Goal: Task Accomplishment & Management: Manage account settings

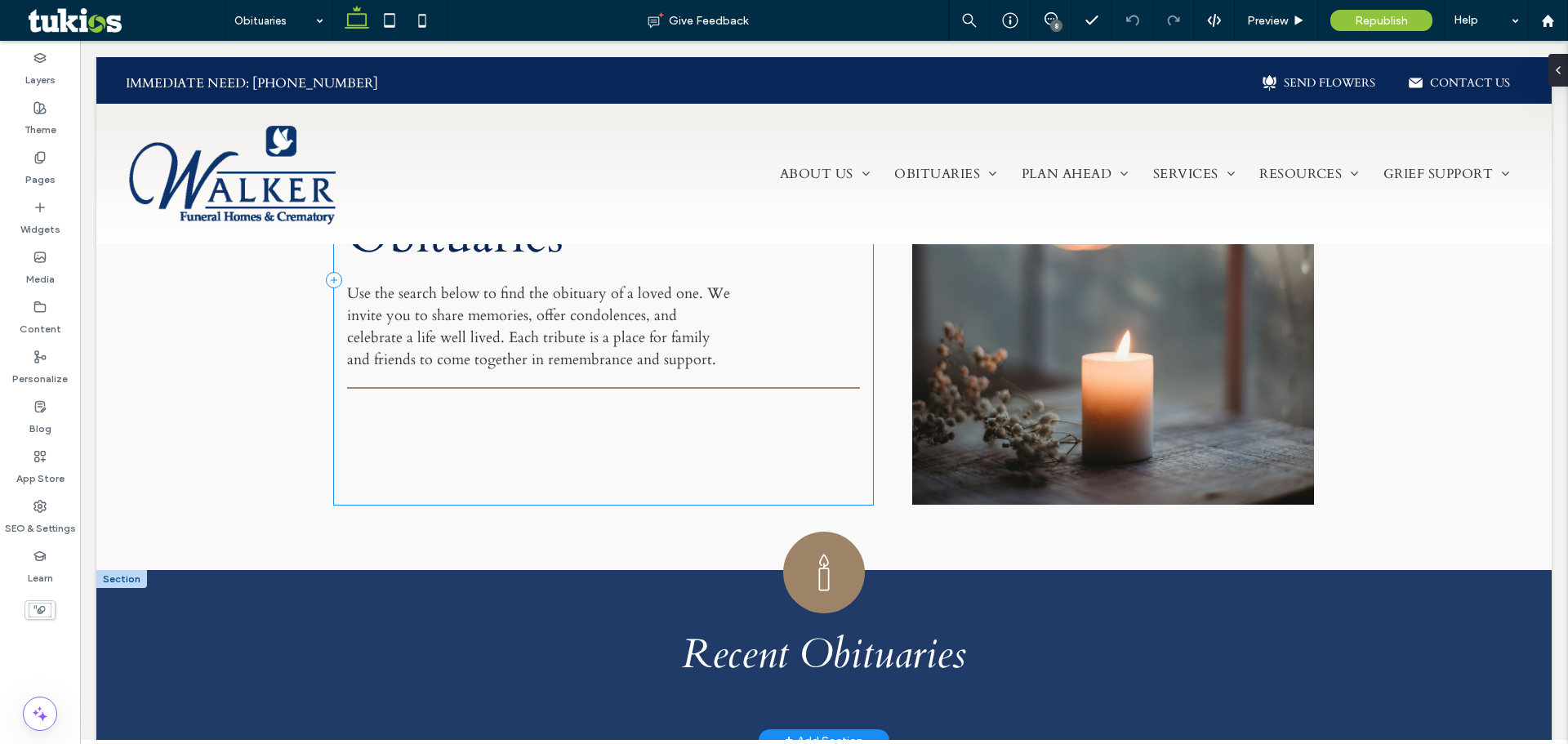
scroll to position [653, 0]
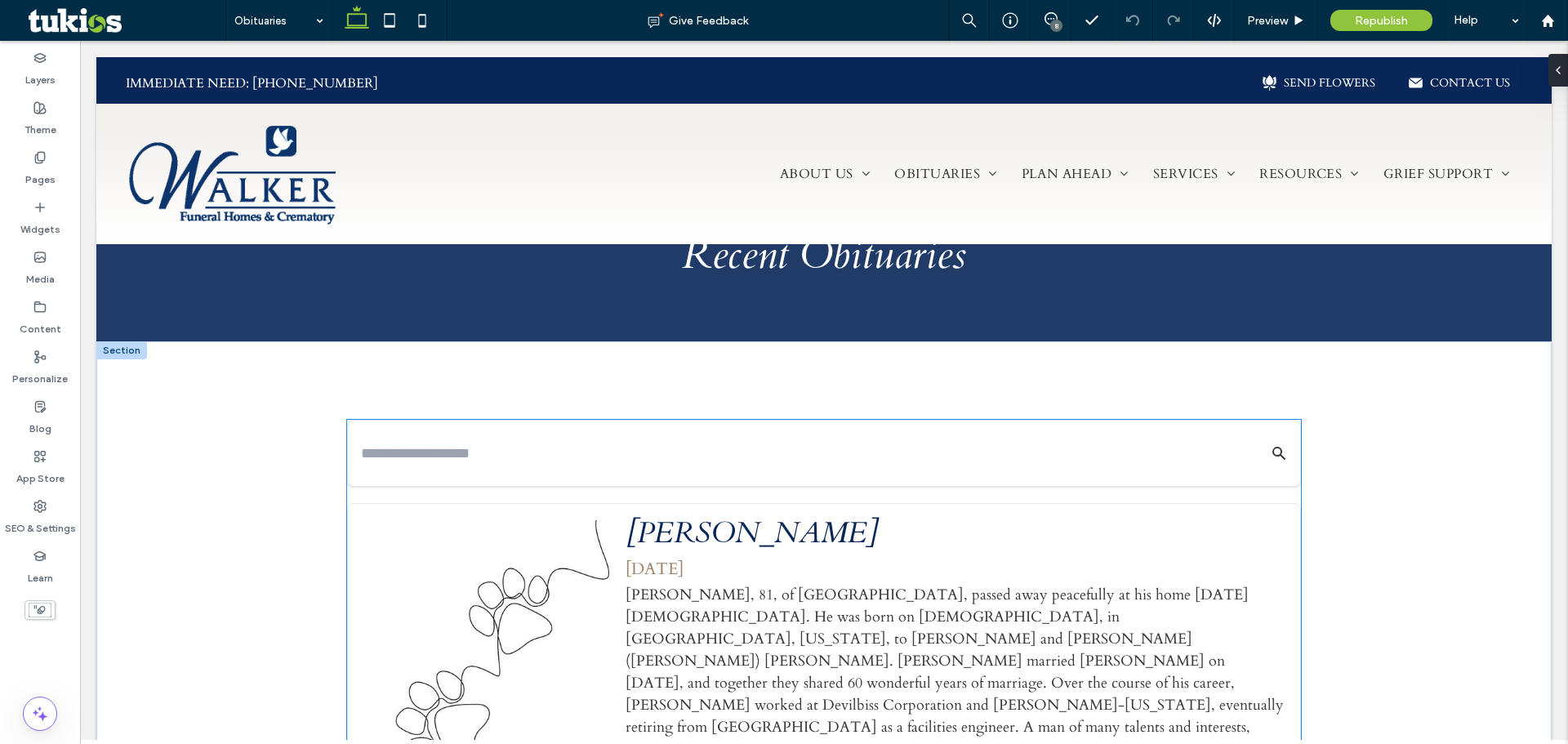
click at [1000, 503] on div "[PERSON_NAME] [DATE] [PERSON_NAME], 81, of [GEOGRAPHIC_DATA], passed away peace…" at bounding box center [823, 671] width 953 height 335
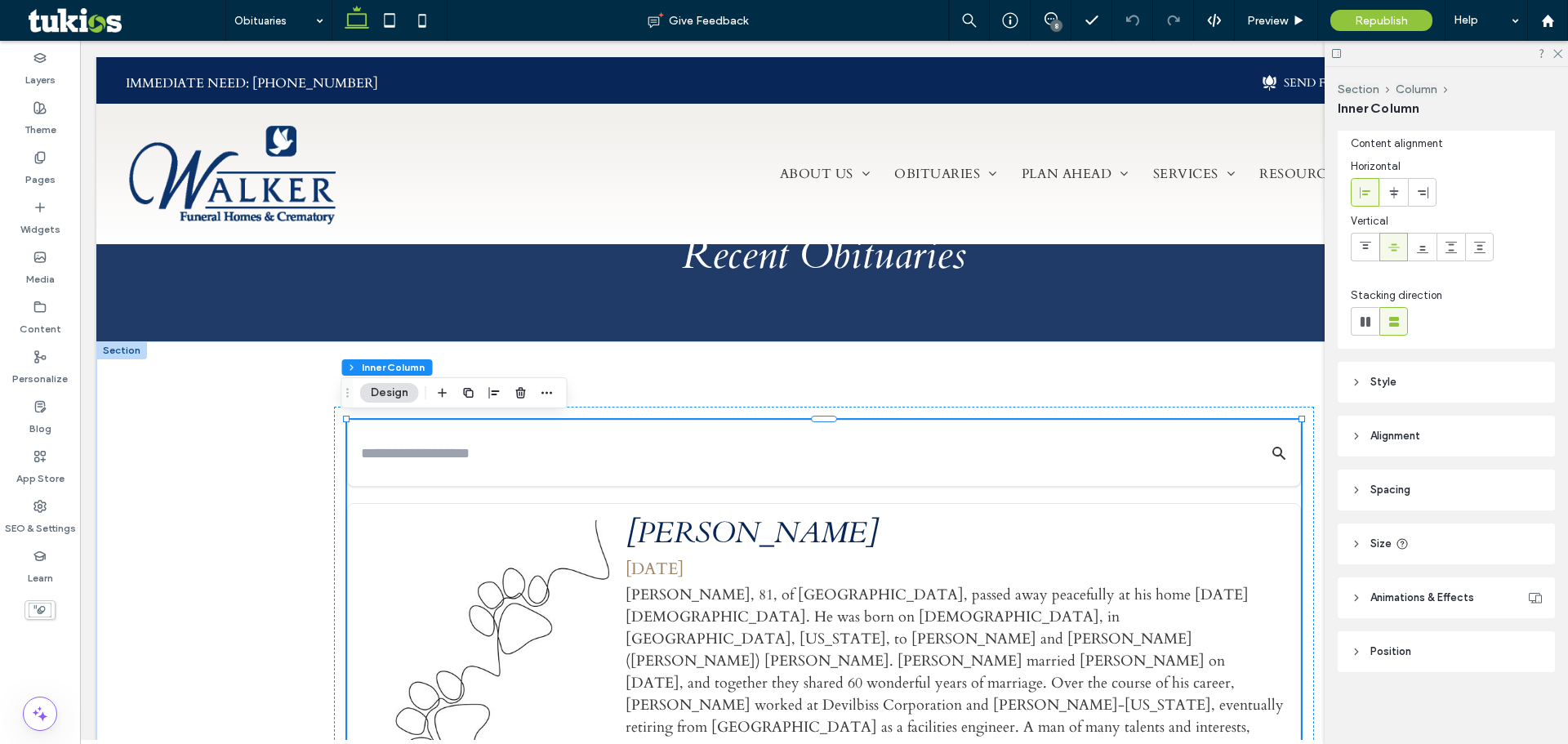
click at [1220, 513] on div "[PERSON_NAME] [DATE] [PERSON_NAME], 81, of [GEOGRAPHIC_DATA], passed away peace…" at bounding box center [823, 671] width 953 height 335
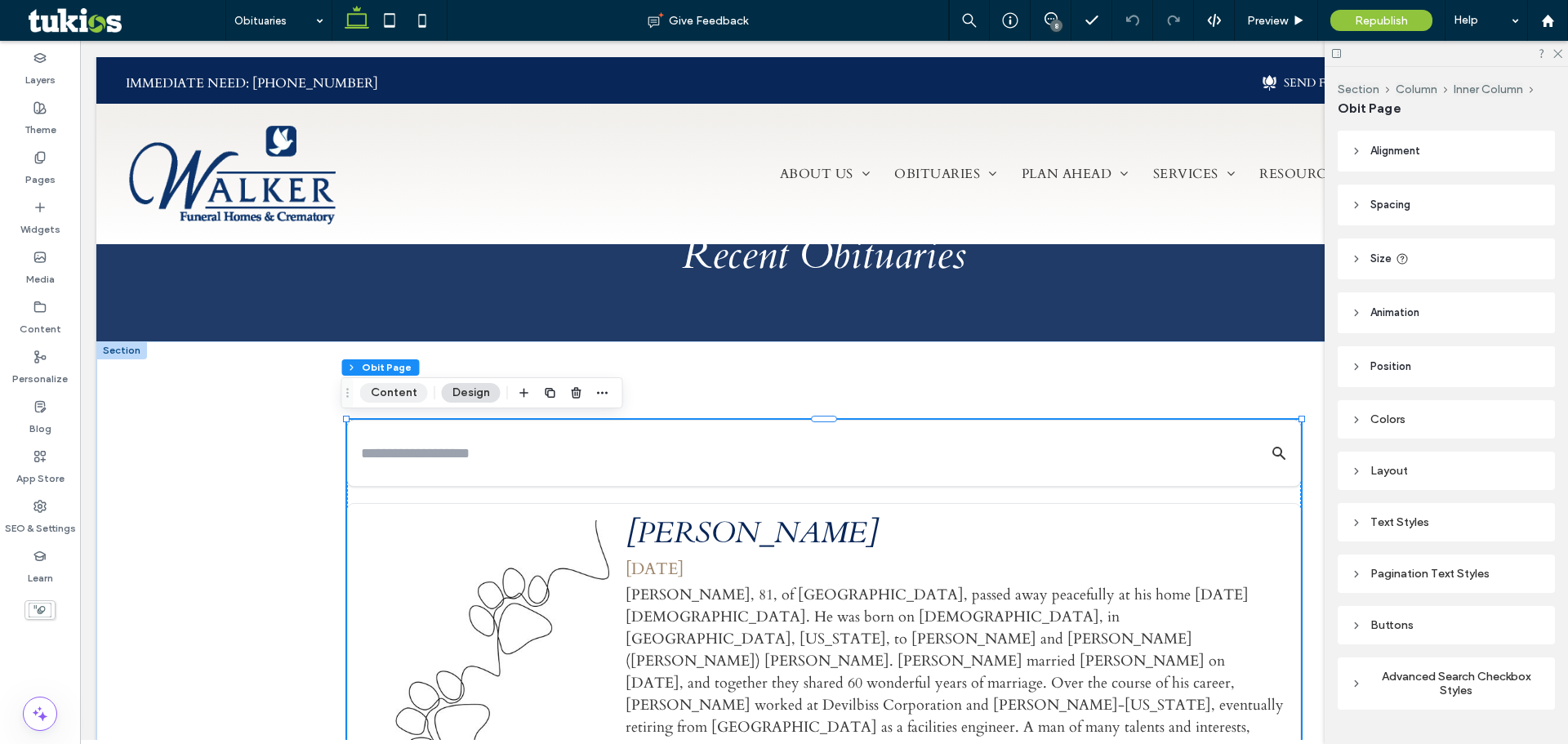
click at [401, 392] on button "Content" at bounding box center [394, 393] width 68 height 20
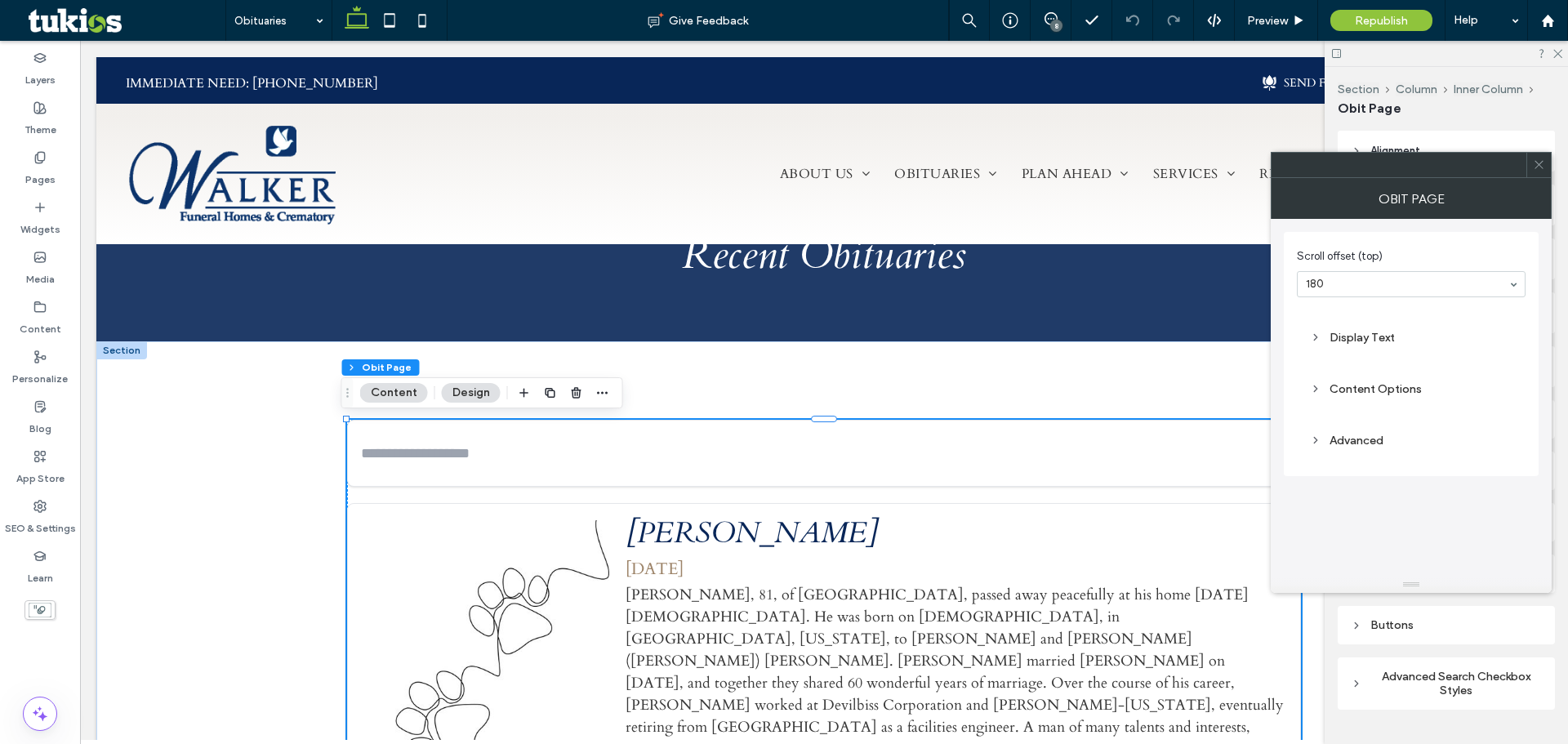
click at [1391, 382] on div "Content Options" at bounding box center [1410, 389] width 202 height 14
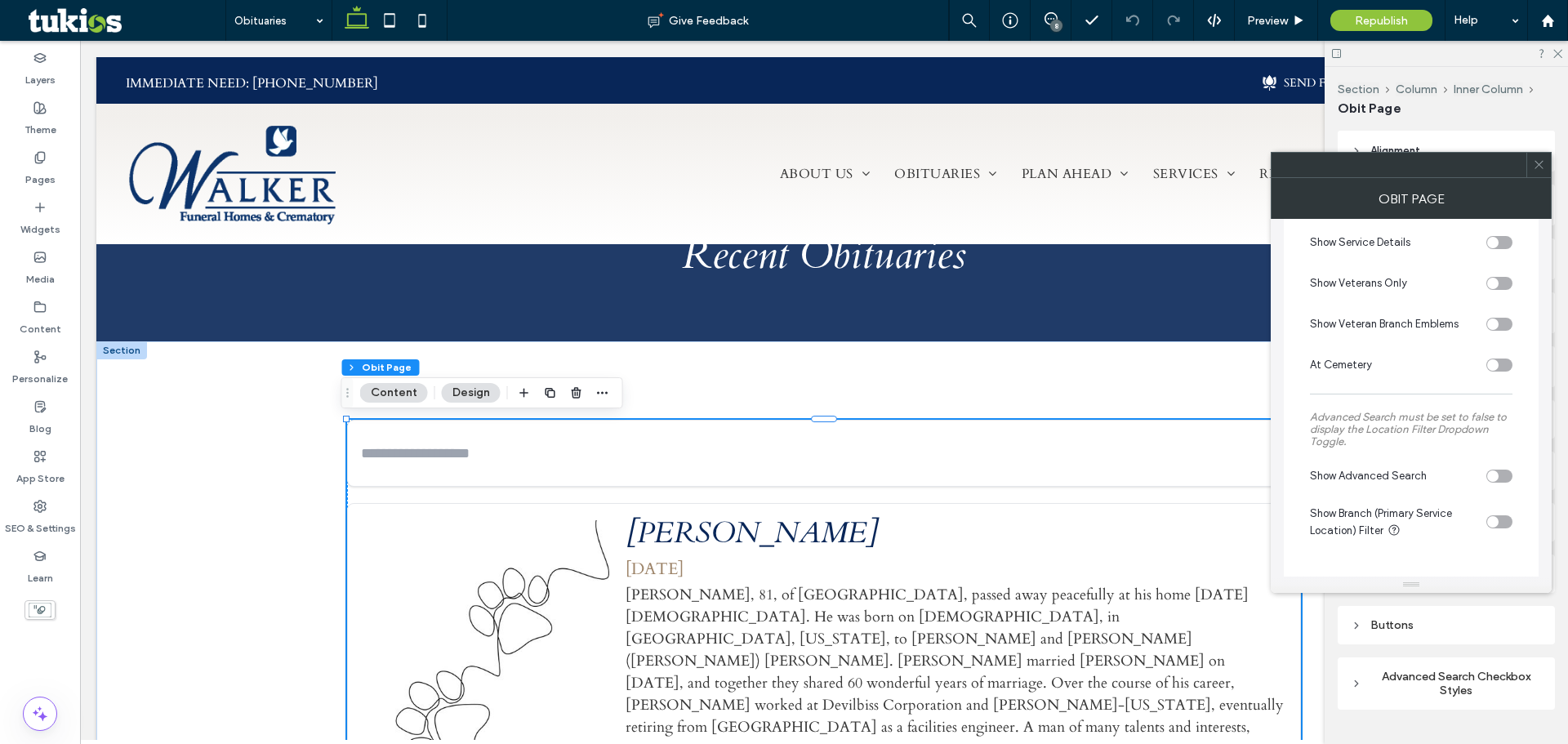
scroll to position [453, 0]
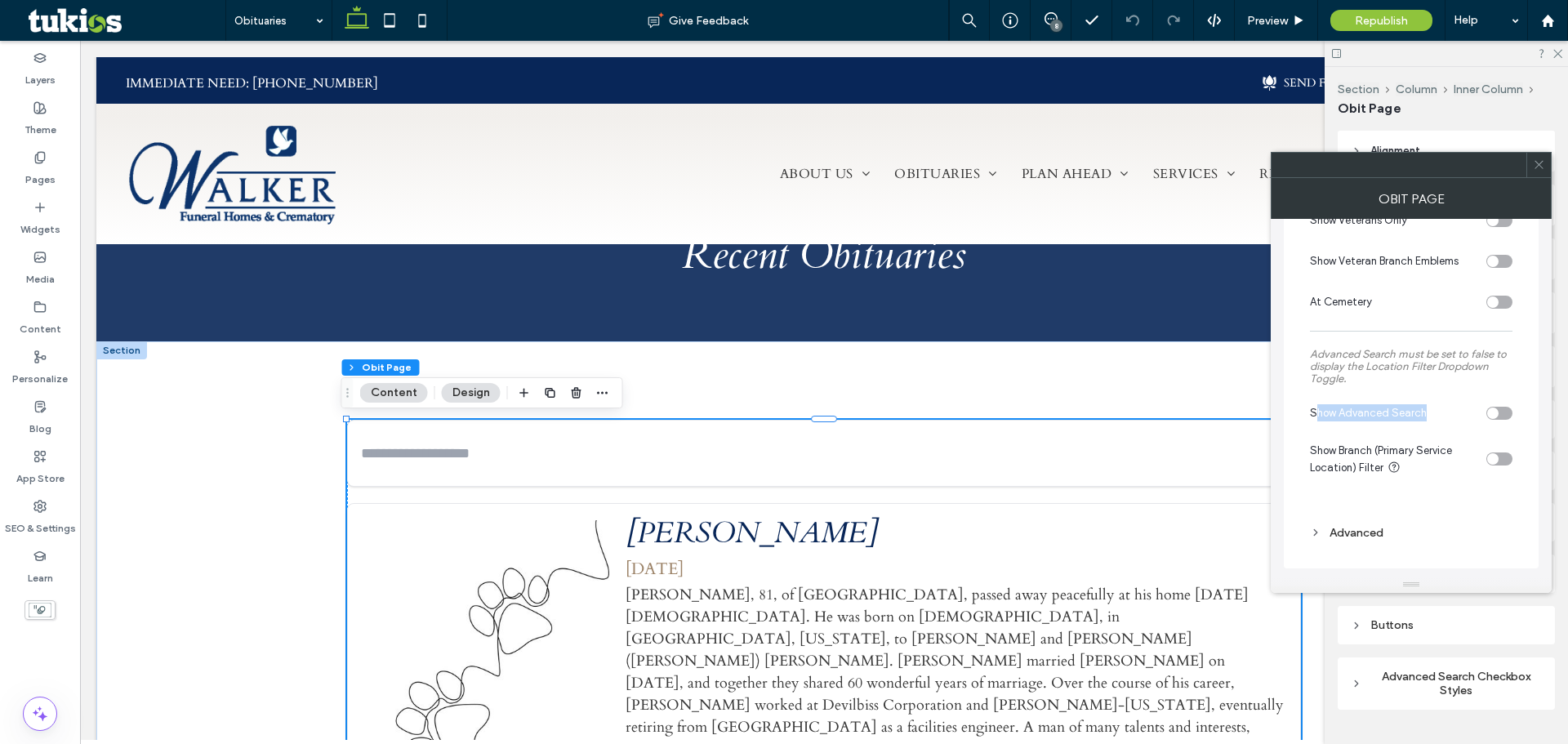
drag, startPoint x: 1318, startPoint y: 409, endPoint x: 1448, endPoint y: 409, distance: 130.0
click at [1445, 409] on div "Show Advanced Search" at bounding box center [1394, 412] width 169 height 17
click at [1500, 409] on div "toggle" at bounding box center [1498, 413] width 26 height 13
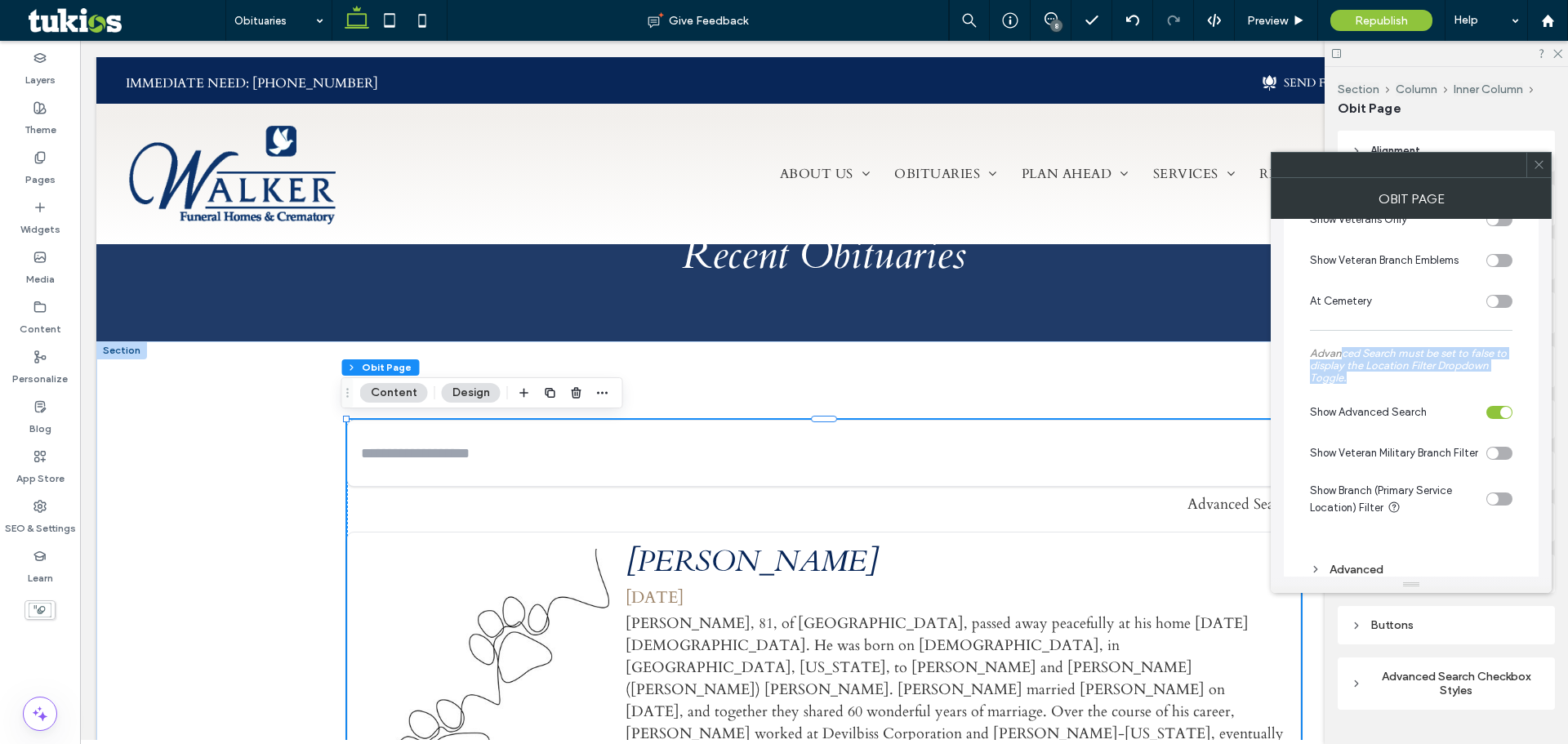
drag, startPoint x: 1339, startPoint y: 356, endPoint x: 1485, endPoint y: 381, distance: 148.1
click at [1486, 381] on label "Advanced Search must be set to false to display the Location Filter Dropdown To…" at bounding box center [1410, 366] width 202 height 54
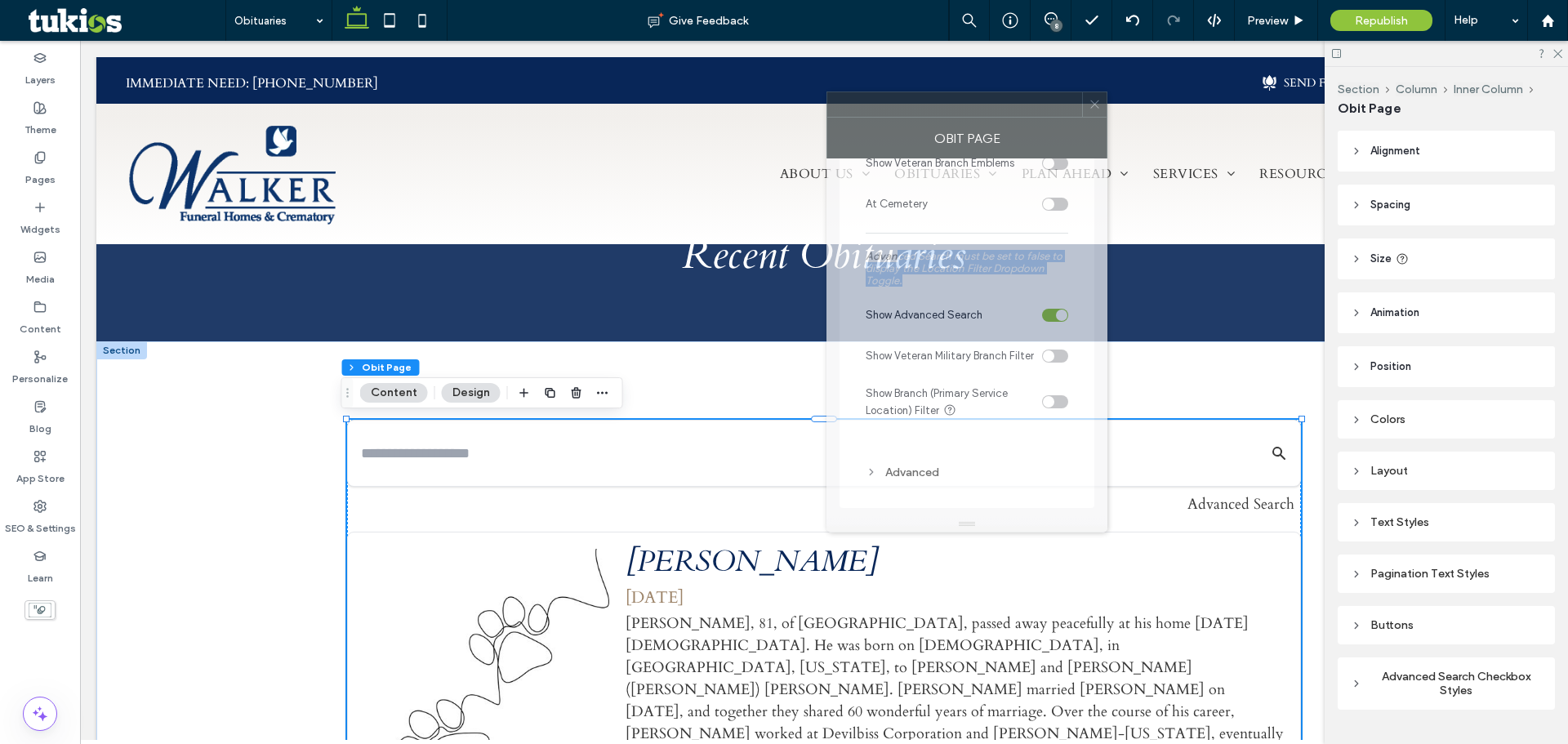
drag, startPoint x: 1445, startPoint y: 174, endPoint x: 647, endPoint y: 188, distance: 798.1
click at [827, 117] on div at bounding box center [954, 103] width 255 height 24
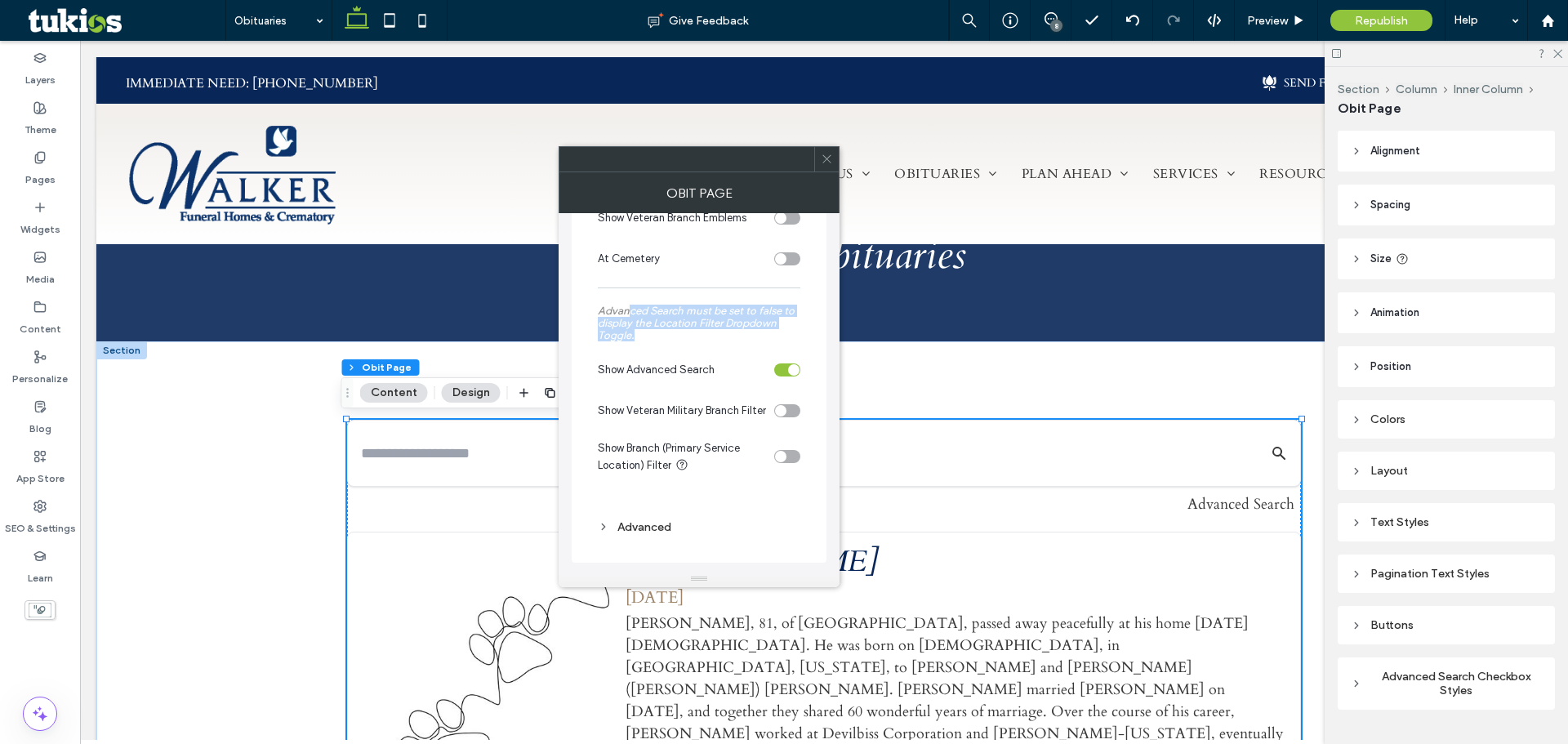
click at [1230, 515] on button "Advanced Search" at bounding box center [1241, 504] width 107 height 22
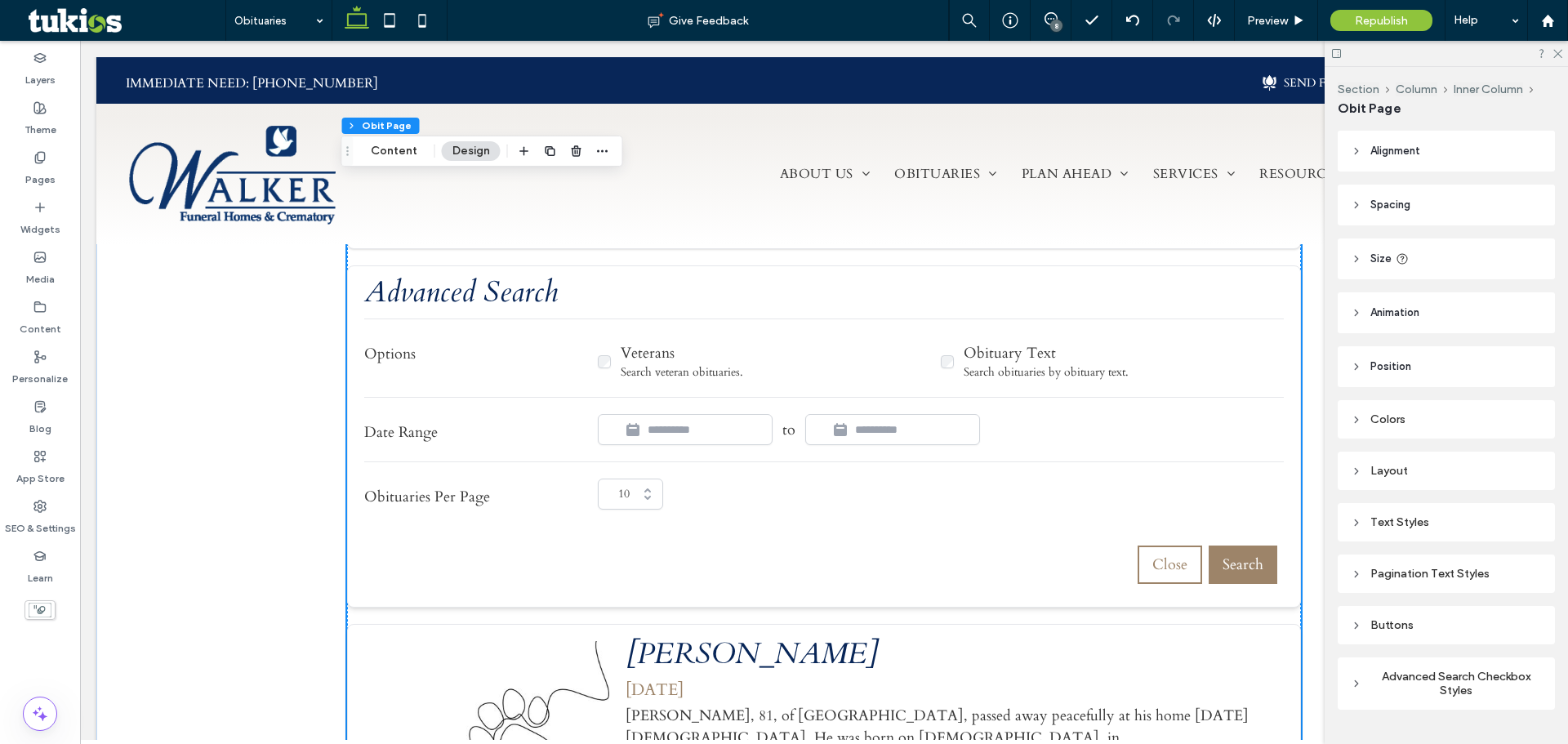
scroll to position [816, 0]
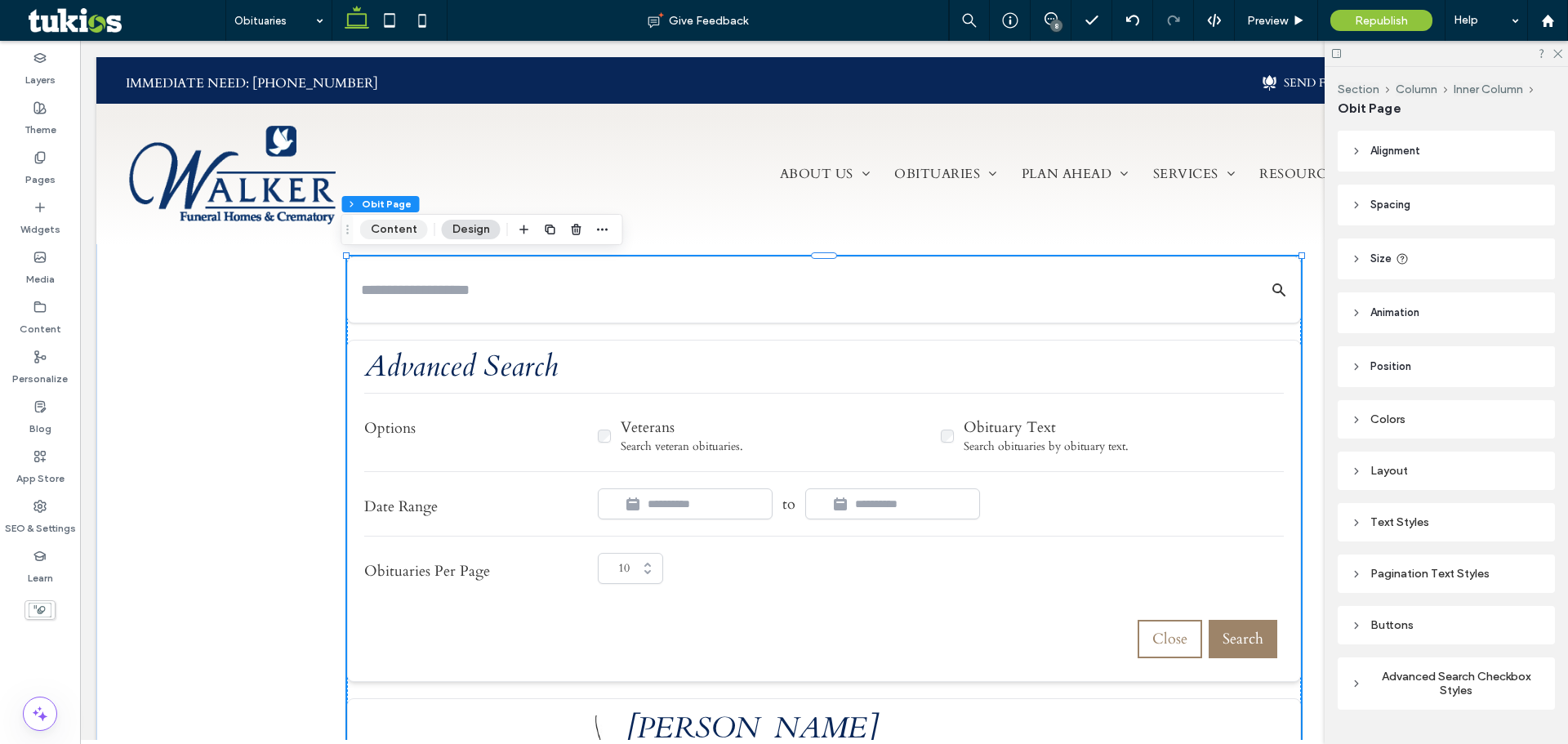
click at [408, 228] on button "Content" at bounding box center [394, 229] width 68 height 20
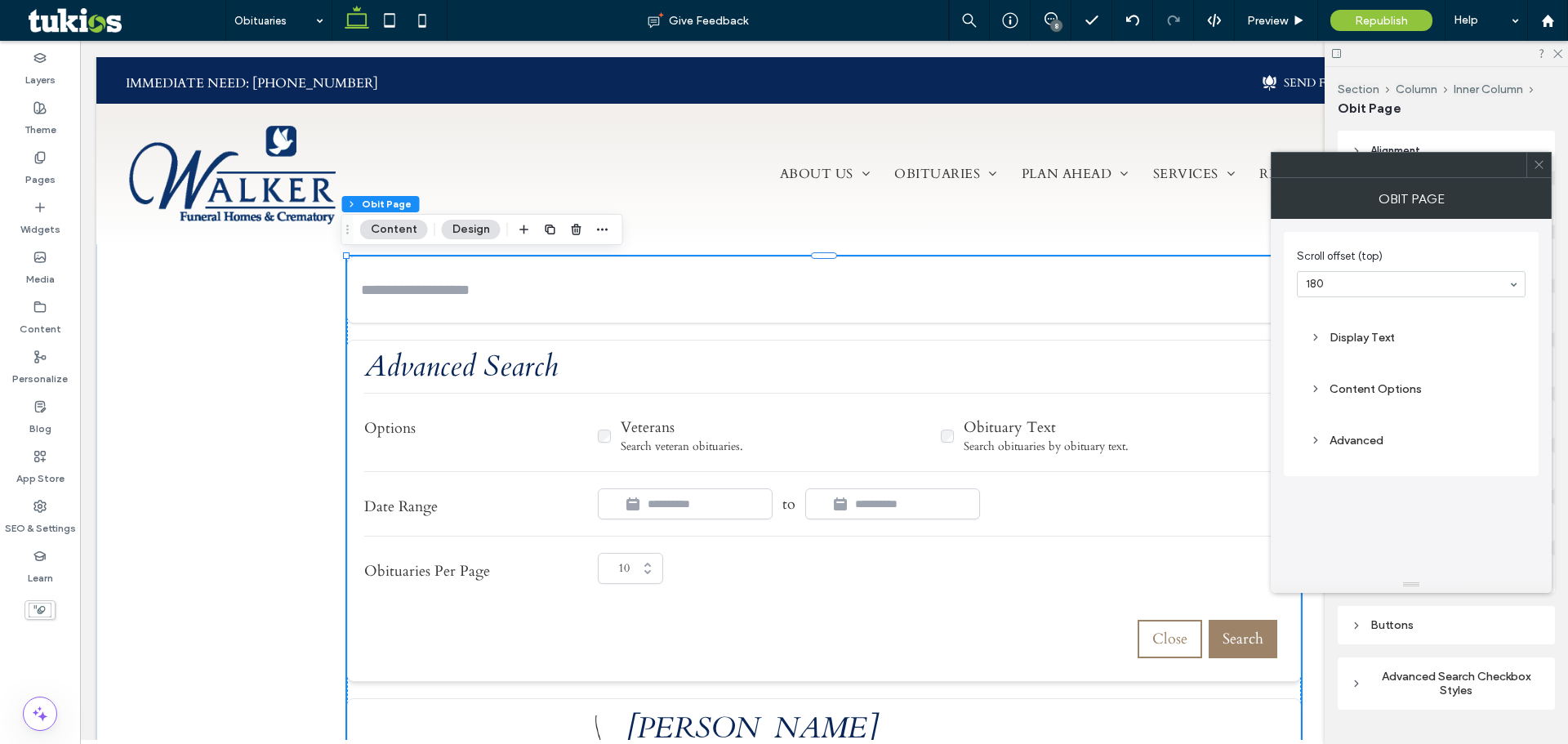
click at [1386, 391] on div "Content Options" at bounding box center [1410, 389] width 202 height 14
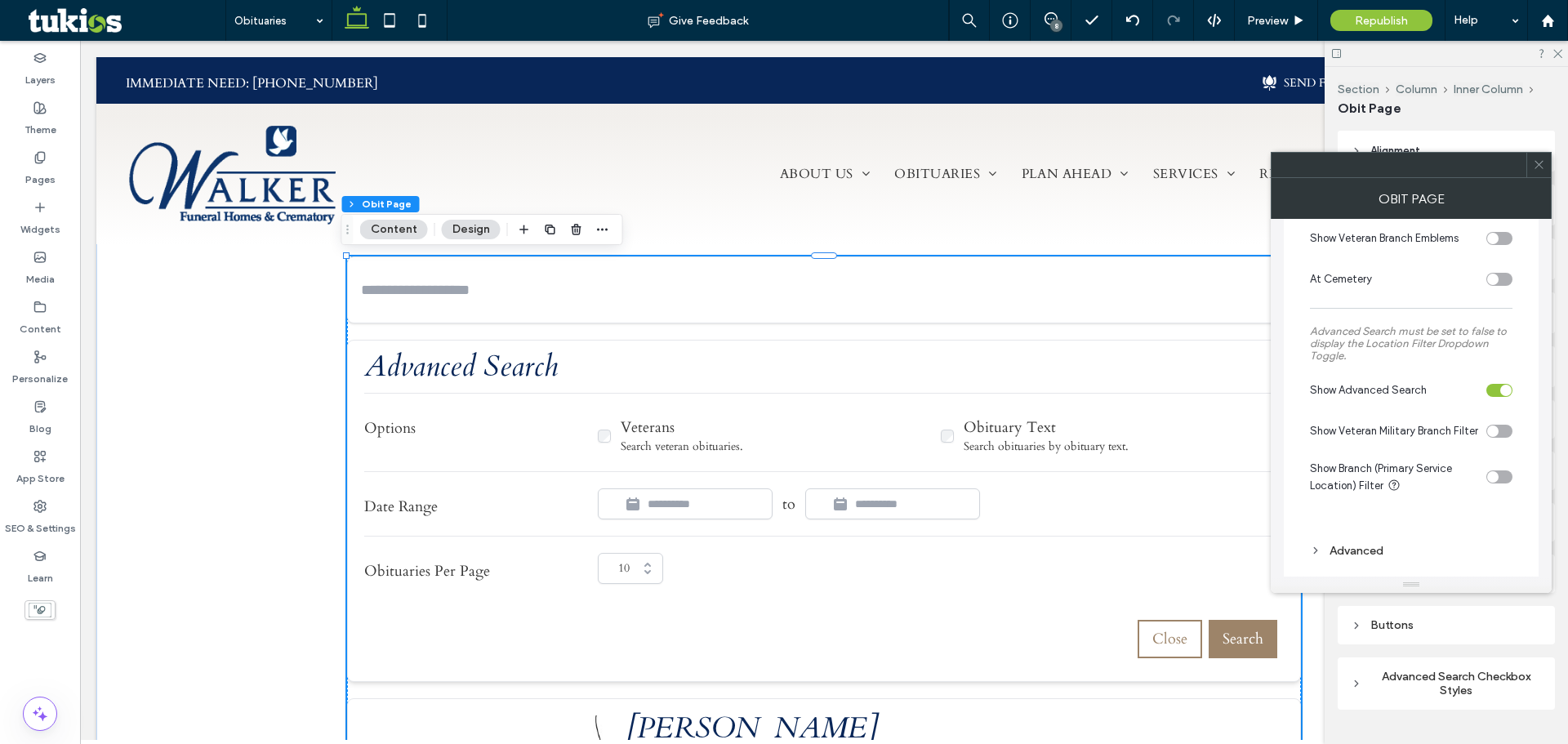
scroll to position [494, 0]
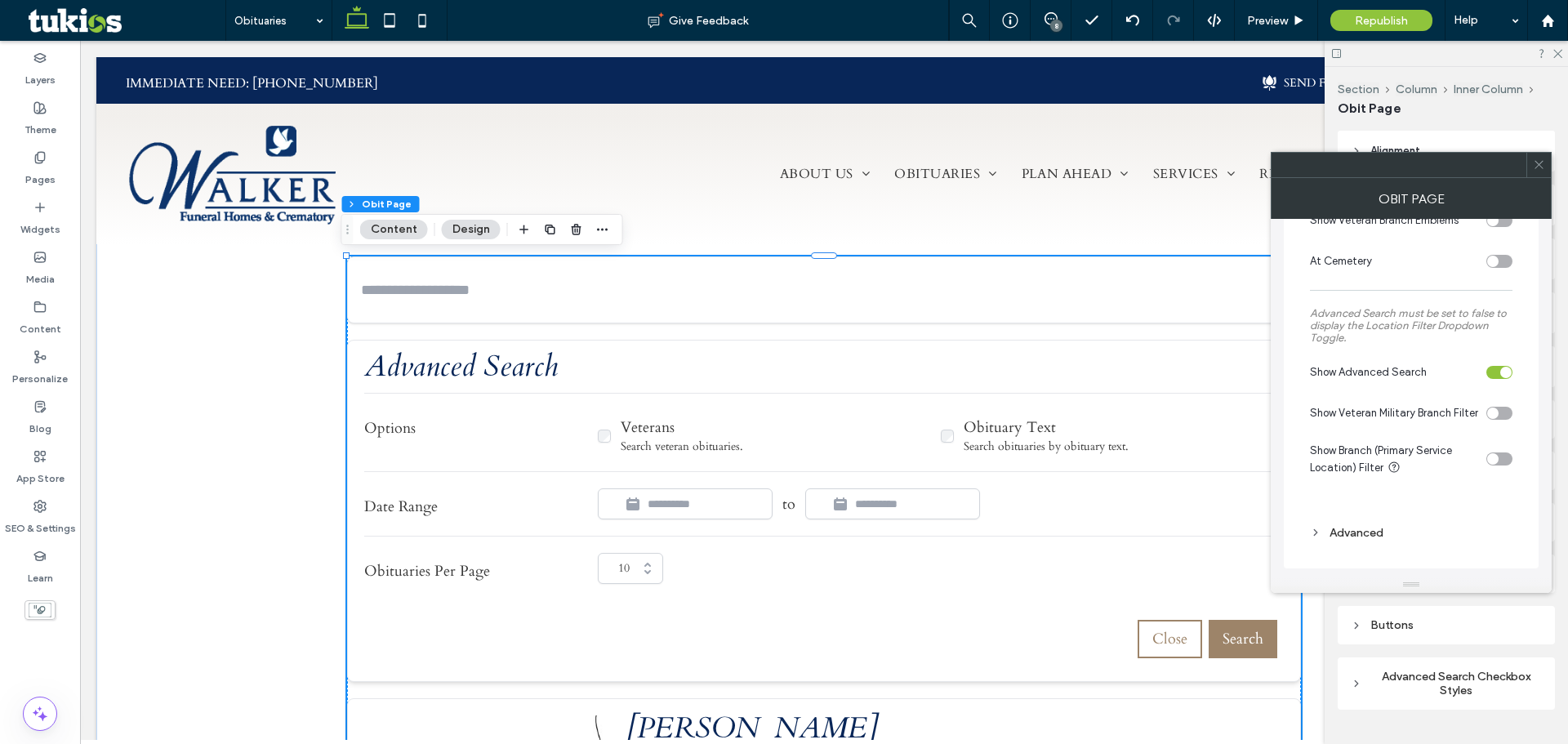
click at [1545, 167] on div at bounding box center [1538, 164] width 24 height 24
